Goal: Information Seeking & Learning: Learn about a topic

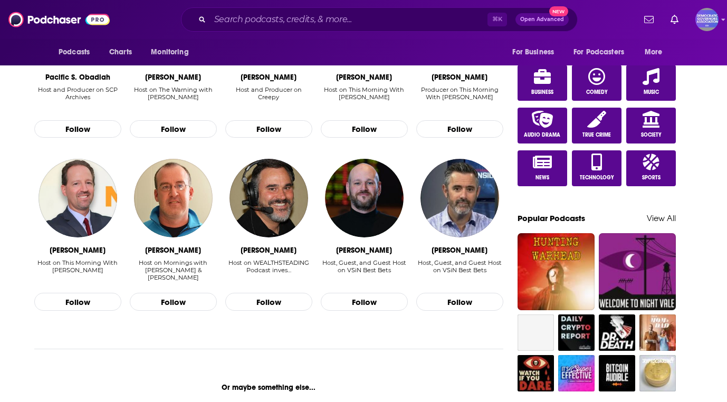
scroll to position [629, 0]
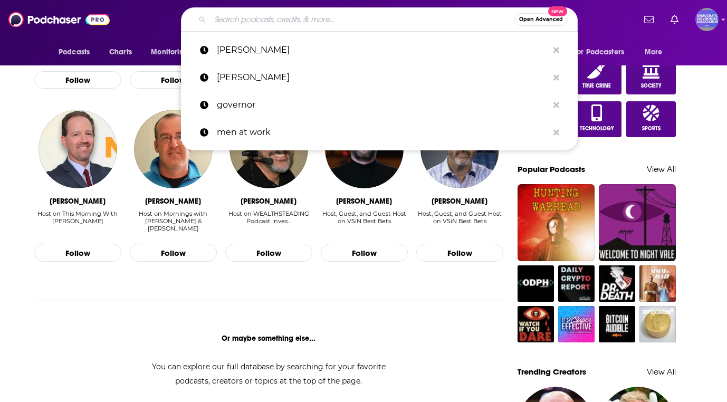
click at [295, 16] on input "Search podcasts, credits, & more..." at bounding box center [362, 19] width 304 height 17
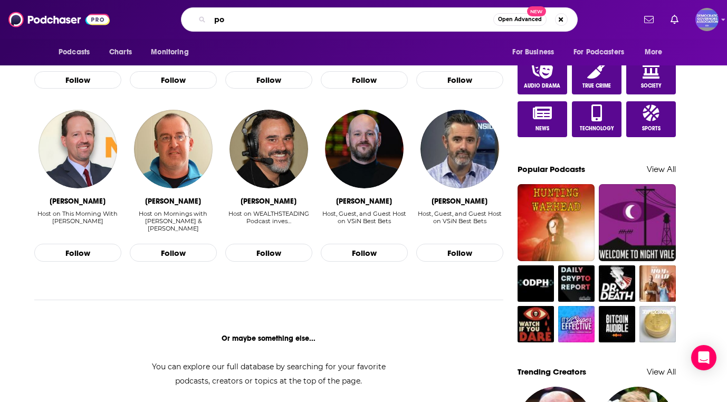
type input "p"
type input "democratic strategist"
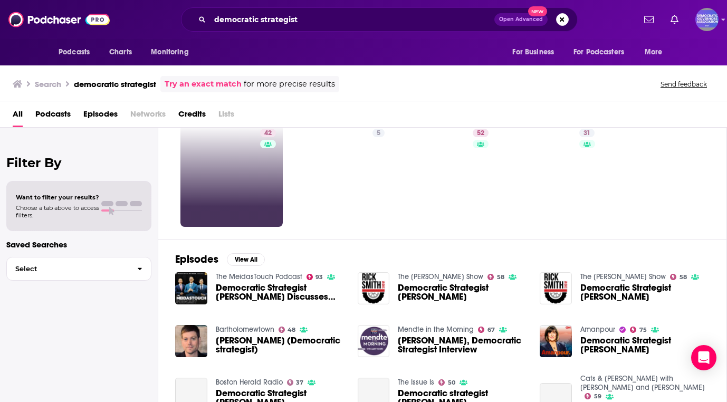
scroll to position [36, 0]
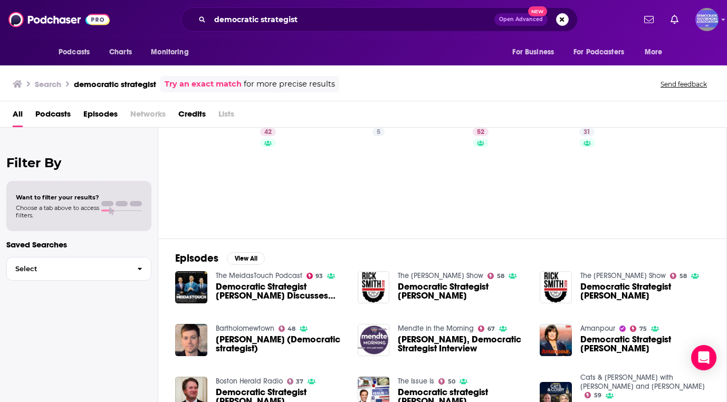
click at [98, 113] on span "Episodes" at bounding box center [100, 116] width 34 height 22
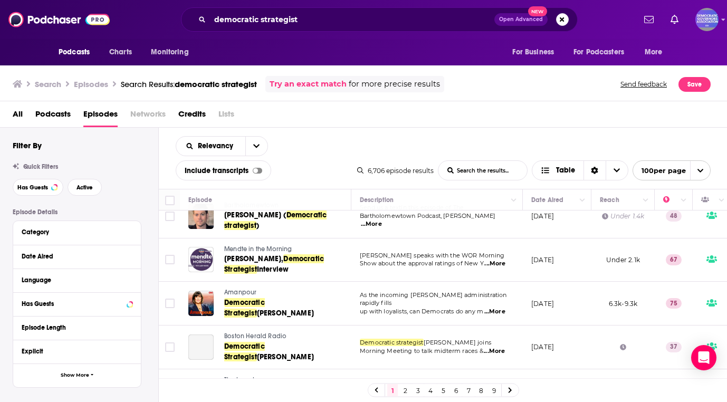
scroll to position [236, 0]
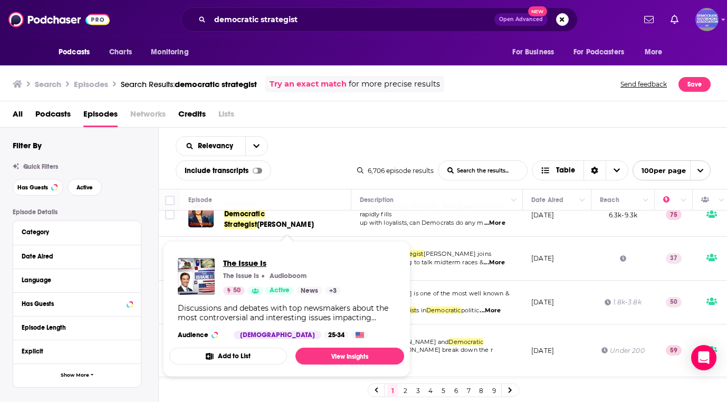
click at [238, 263] on span "The Issue Is" at bounding box center [282, 263] width 118 height 10
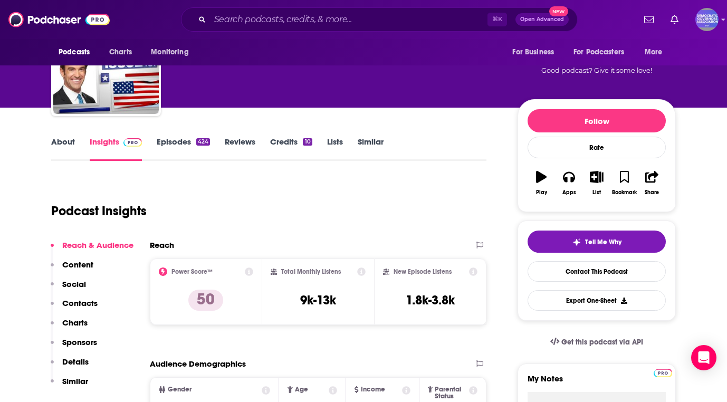
scroll to position [43, 0]
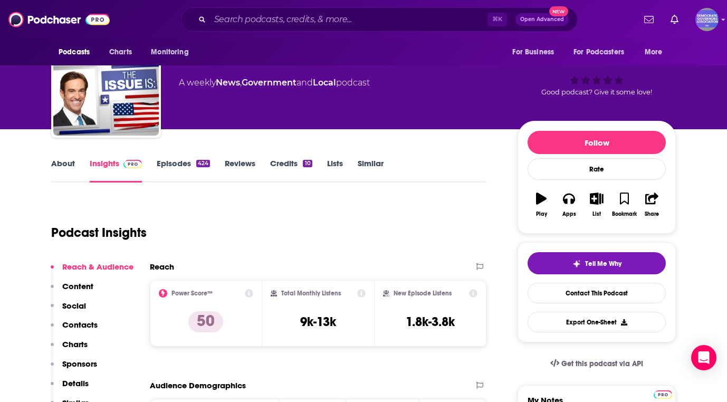
click at [66, 161] on link "About" at bounding box center [63, 170] width 24 height 24
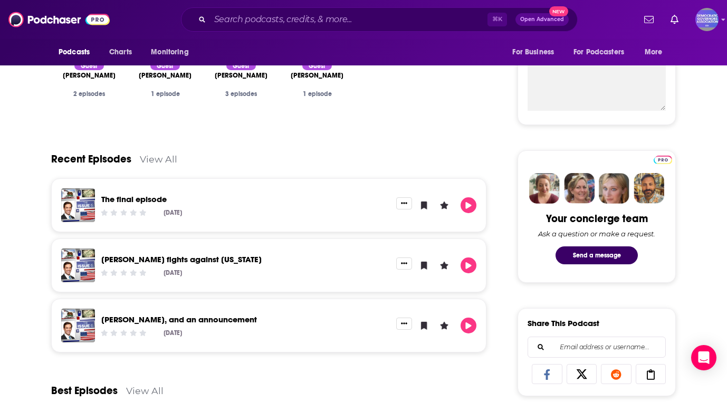
scroll to position [415, 0]
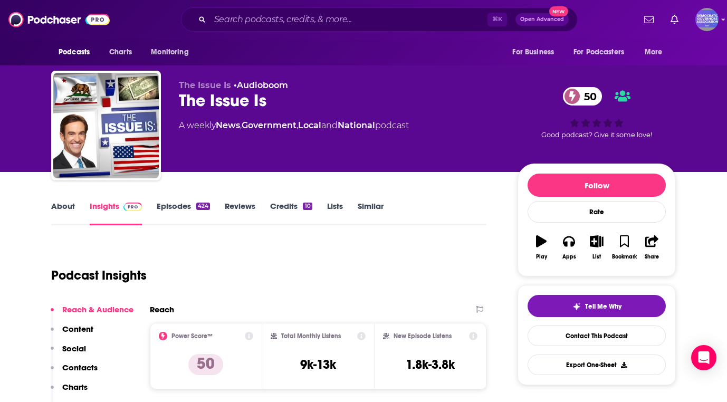
scroll to position [46, 0]
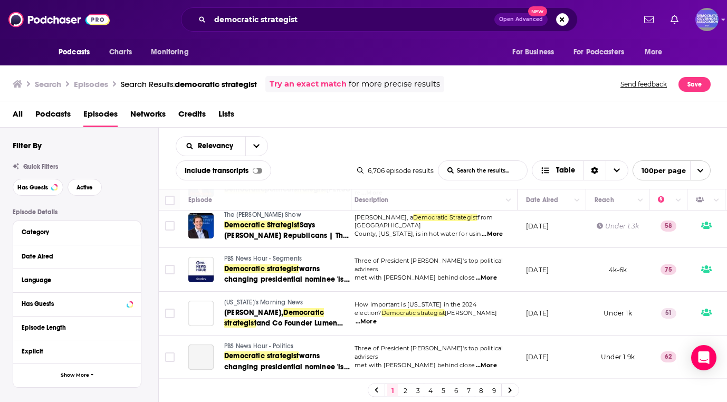
scroll to position [1334, 5]
